Goal: Information Seeking & Learning: Learn about a topic

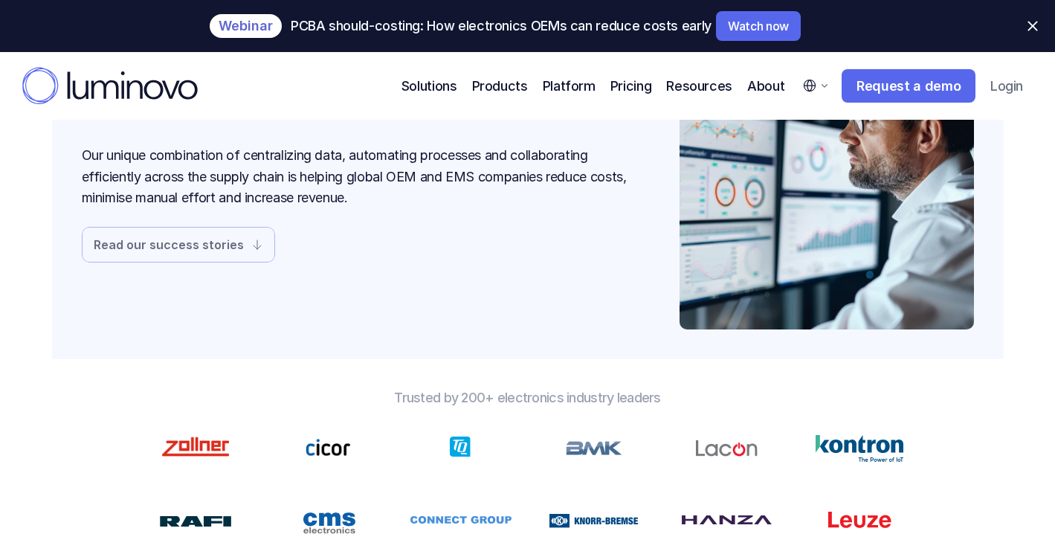
scroll to position [129, 0]
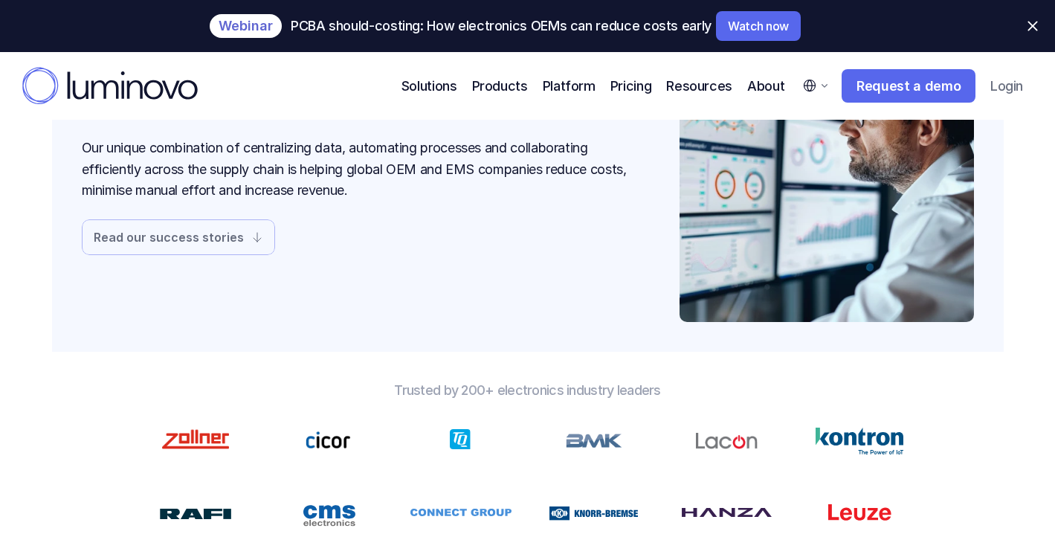
click at [171, 241] on p "Read our success stories" at bounding box center [169, 237] width 150 height 12
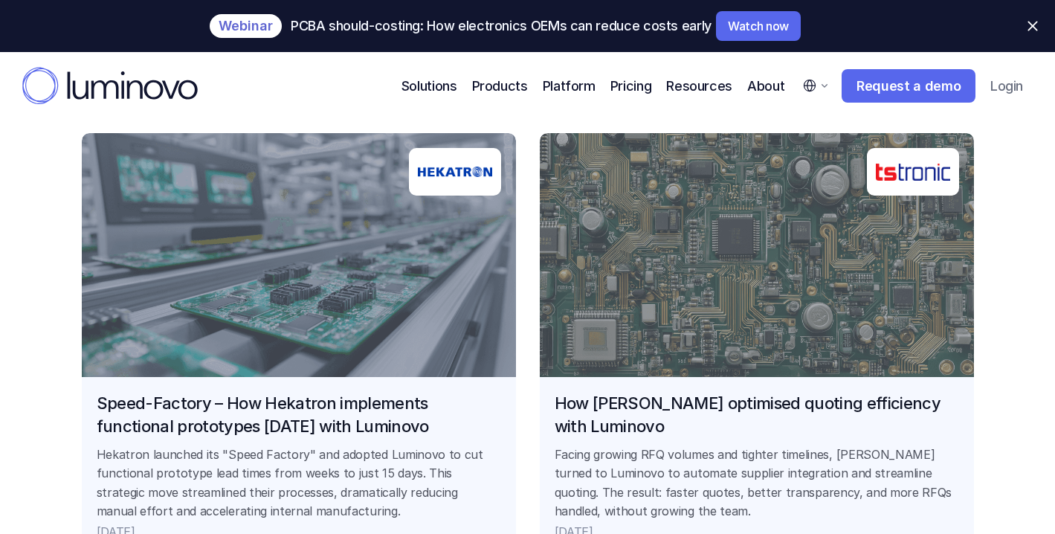
scroll to position [1179, 0]
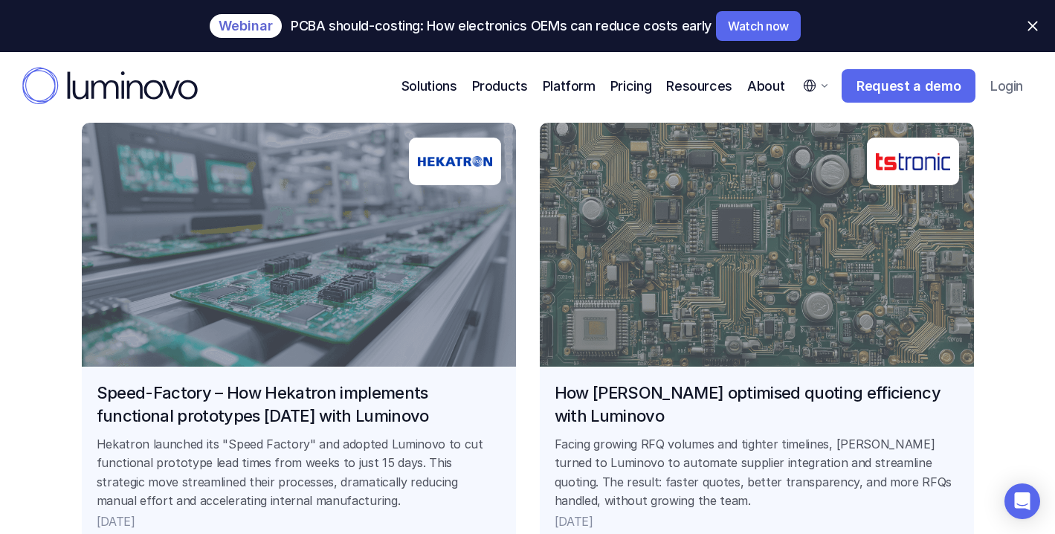
click at [248, 390] on link "Speed-Factory – How Hekatron implements functional prototypes [DATE] with Lumin…" at bounding box center [299, 335] width 434 height 424
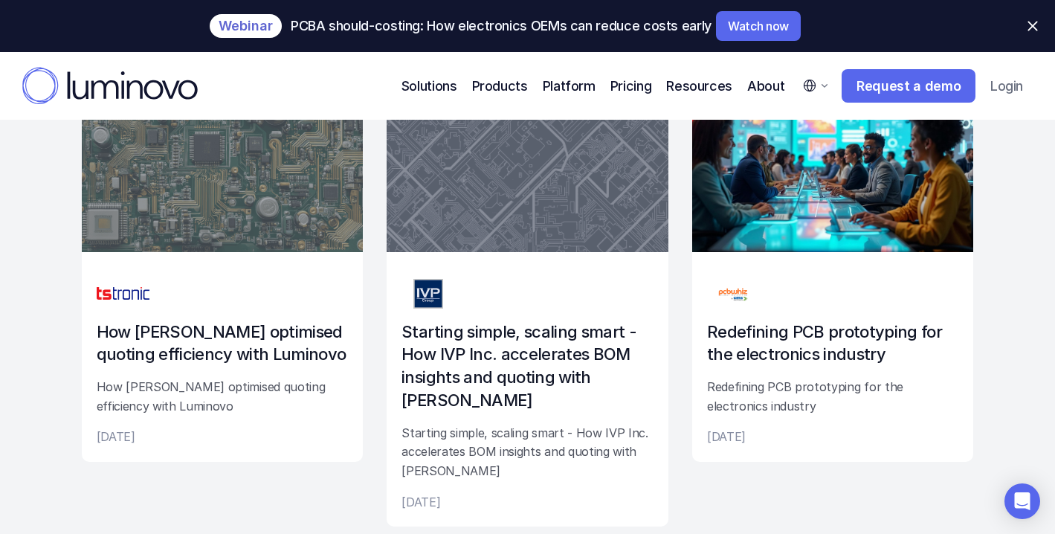
scroll to position [2484, 0]
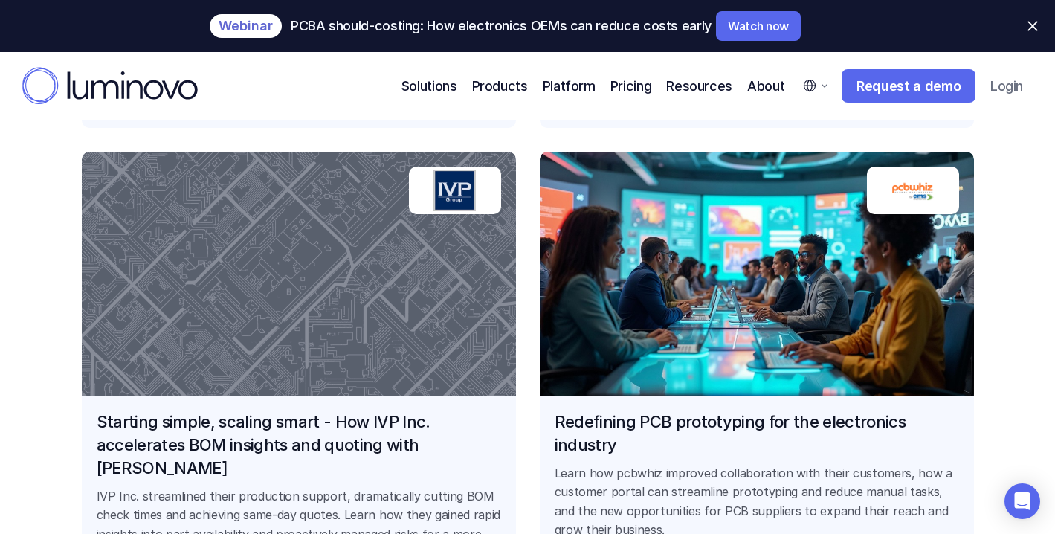
scroll to position [1616, 0]
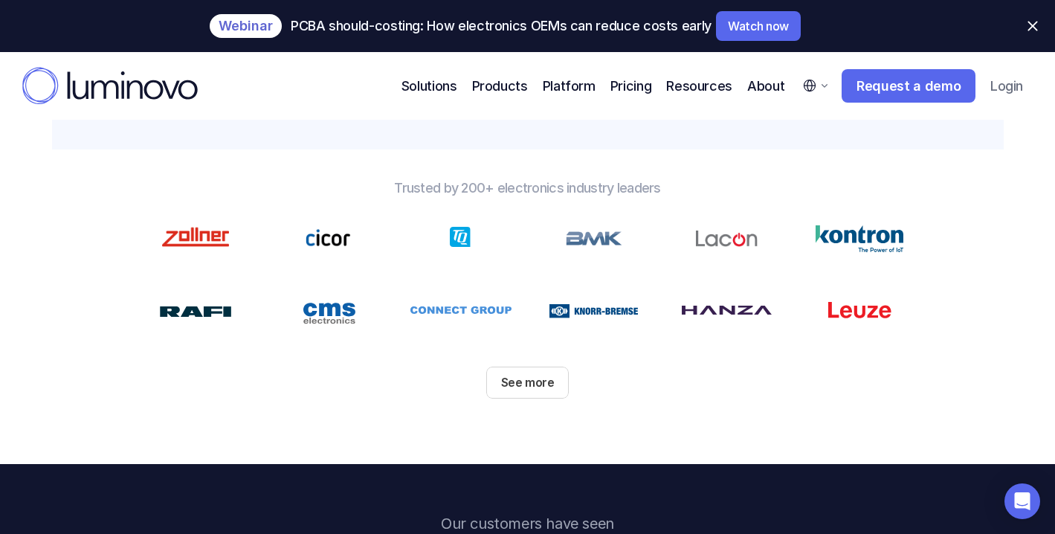
scroll to position [336, 0]
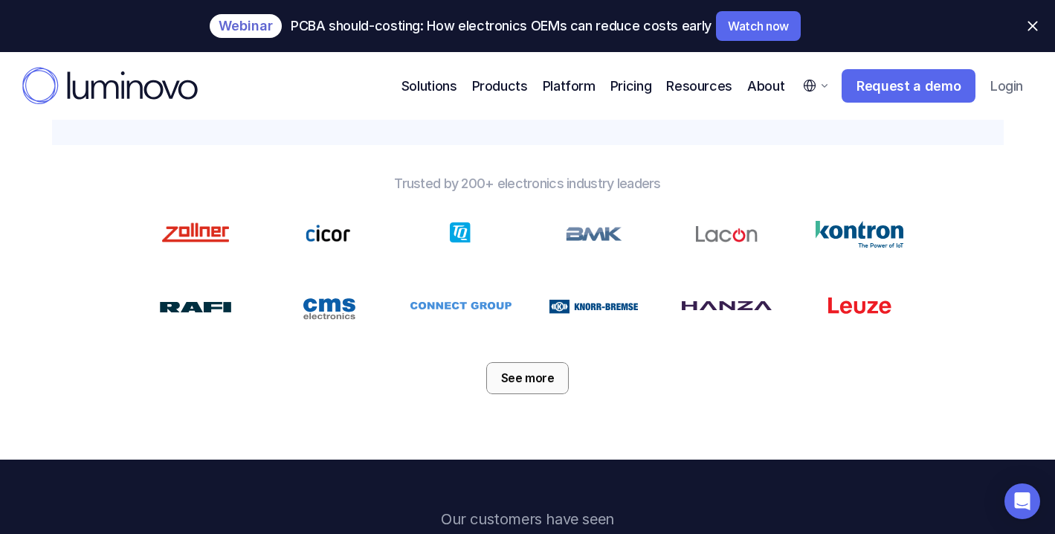
click at [525, 373] on p "See more" at bounding box center [527, 378] width 53 height 14
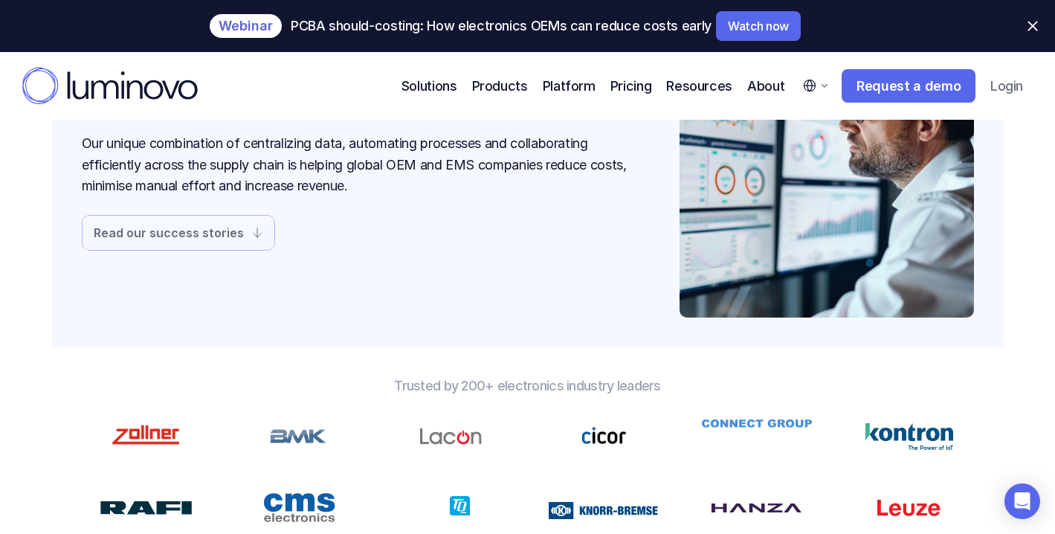
scroll to position [0, 0]
